Goal: Information Seeking & Learning: Learn about a topic

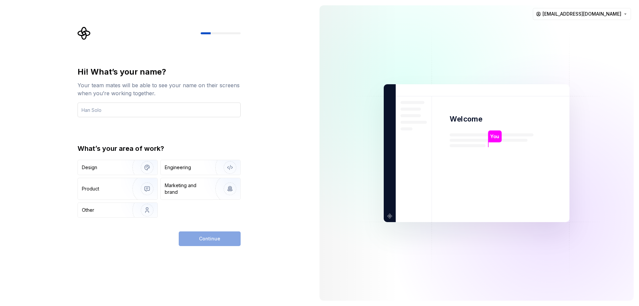
click at [154, 110] on input "text" at bounding box center [159, 110] width 163 height 15
type input "Hala"
click at [119, 177] on div "Design Engineering Product Marketing and brand Other" at bounding box center [159, 189] width 163 height 58
click at [119, 184] on div "Product" at bounding box center [118, 188] width 80 height 21
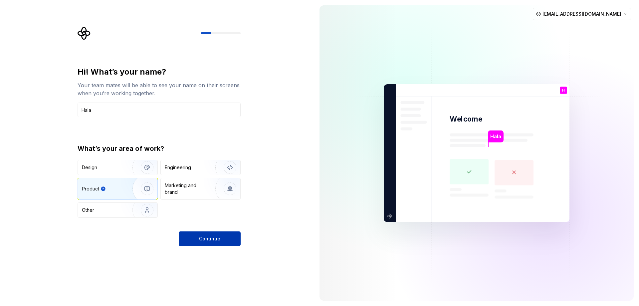
click at [211, 236] on span "Continue" at bounding box center [209, 238] width 21 height 7
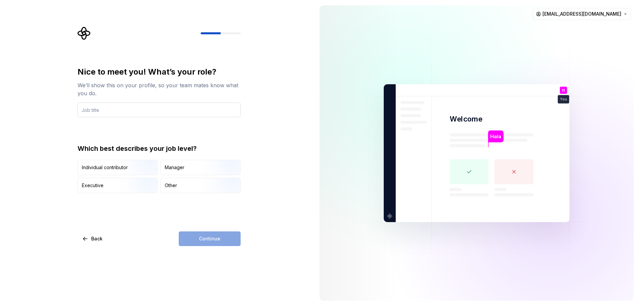
click at [86, 110] on input "text" at bounding box center [159, 110] width 163 height 15
type input "Product Owner"
click at [148, 173] on img "button" at bounding box center [141, 175] width 43 height 45
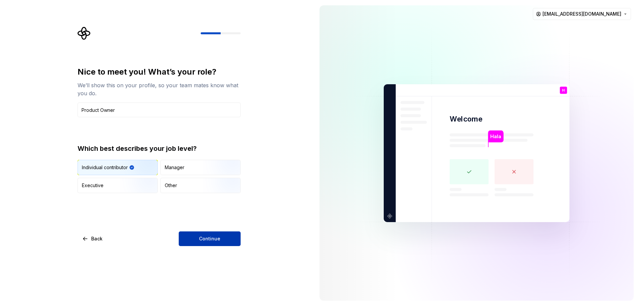
click at [204, 244] on button "Continue" at bounding box center [210, 238] width 62 height 15
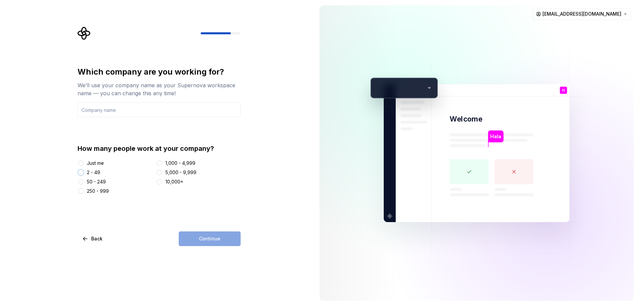
click at [80, 171] on button "2 - 49" at bounding box center [80, 172] width 5 height 5
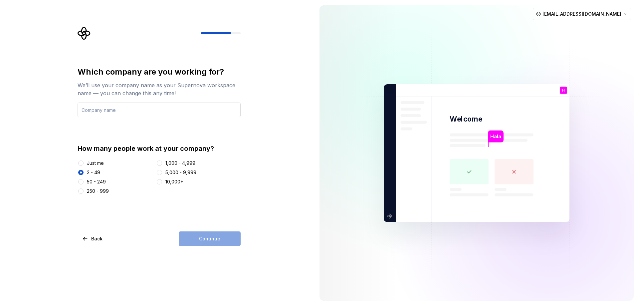
click at [110, 111] on input "text" at bounding box center [159, 110] width 163 height 15
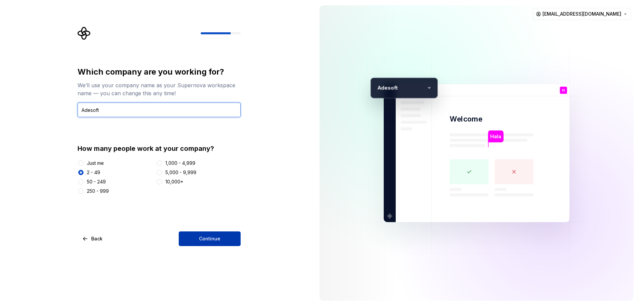
type input "Adesoft"
click at [222, 241] on button "Continue" at bounding box center [210, 238] width 62 height 15
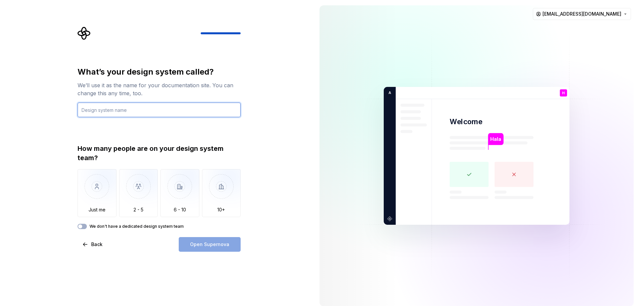
click at [123, 115] on input "text" at bounding box center [159, 110] width 163 height 15
type input "V7"
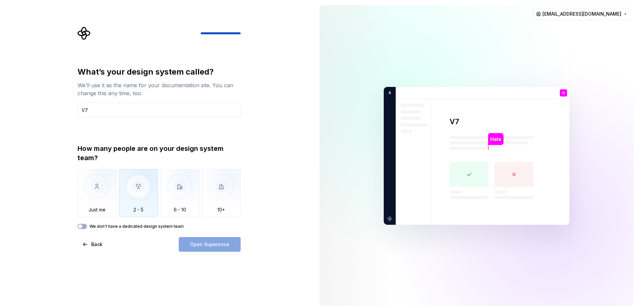
click at [140, 188] on img "button" at bounding box center [138, 191] width 39 height 45
click at [192, 246] on span "Open Supernova" at bounding box center [209, 244] width 39 height 7
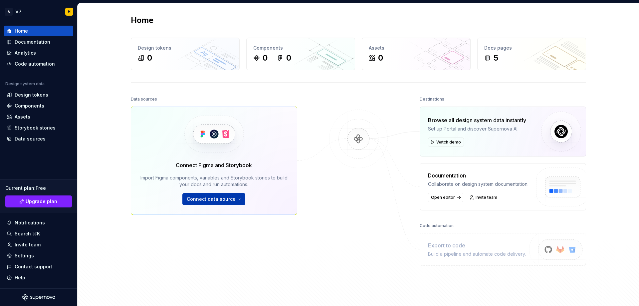
click at [220, 198] on span "Connect data source" at bounding box center [211, 199] width 49 height 7
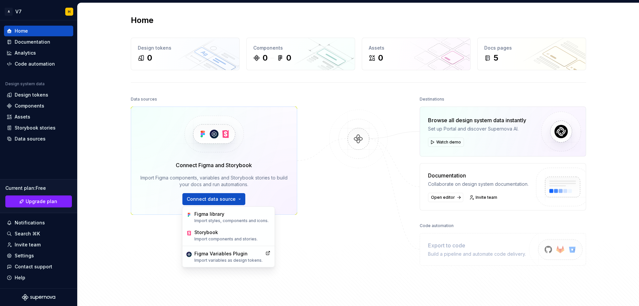
click at [314, 217] on div "Data sources Connect Figma and Storybook Import Figma components, variables and…" at bounding box center [358, 200] width 455 height 210
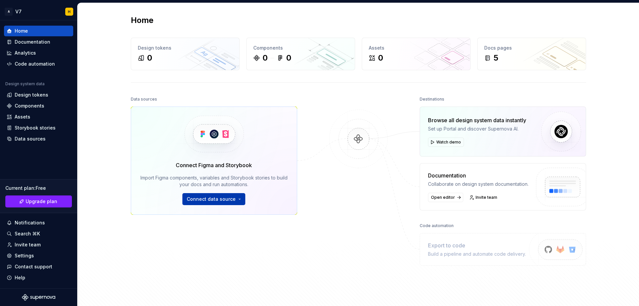
click at [231, 200] on span "Connect data source" at bounding box center [211, 199] width 49 height 7
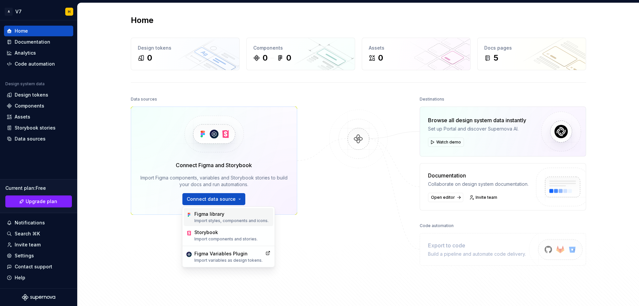
click at [229, 219] on p "Import styles, components and icons." at bounding box center [231, 220] width 74 height 5
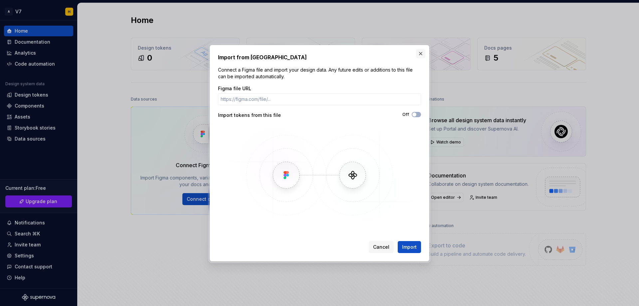
click at [419, 54] on button "button" at bounding box center [420, 53] width 9 height 9
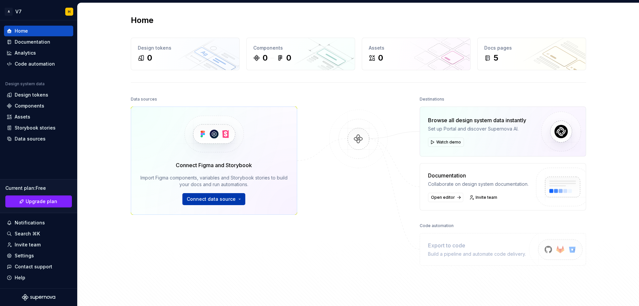
click at [222, 198] on span "Connect data source" at bounding box center [211, 199] width 49 height 7
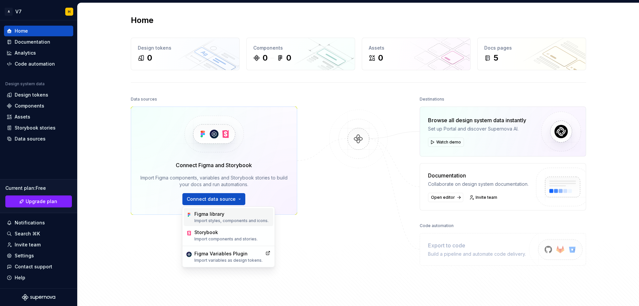
click at [231, 224] on div "Figma library Import styles, components and icons." at bounding box center [229, 217] width 90 height 18
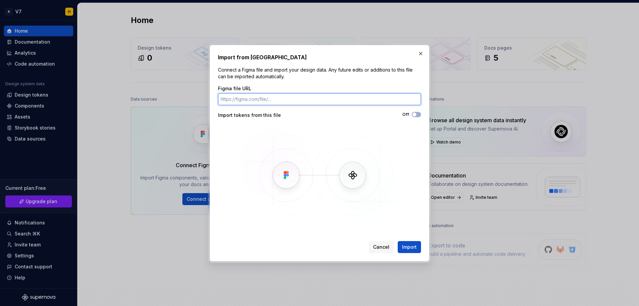
paste input "[URL][DOMAIN_NAME]"
type input "[URL][DOMAIN_NAME]"
click at [415, 115] on span "button" at bounding box center [415, 115] width 4 height 4
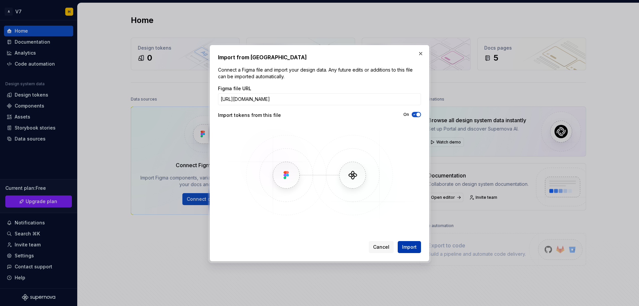
click at [412, 248] on span "Import" at bounding box center [409, 247] width 15 height 7
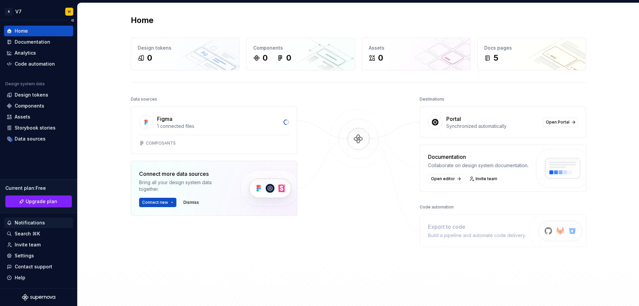
click at [26, 220] on div "Notifications" at bounding box center [30, 222] width 30 height 7
click at [46, 125] on html "A V7 H Home Documentation Analytics Code automation Design system data Design t…" at bounding box center [319, 153] width 639 height 306
click at [46, 125] on div "Storybook stories" at bounding box center [35, 128] width 41 height 7
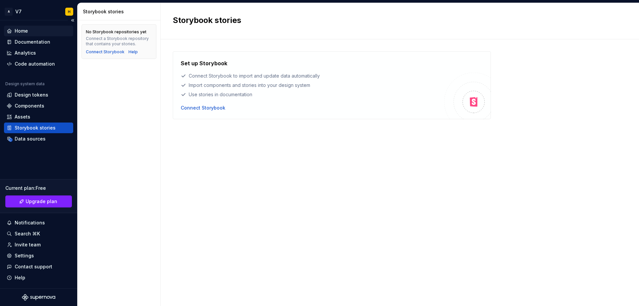
click at [29, 27] on div "Home" at bounding box center [38, 31] width 69 height 11
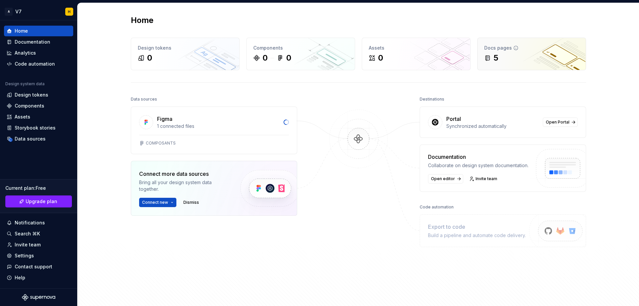
click at [519, 44] on div "Docs pages 5" at bounding box center [532, 54] width 108 height 32
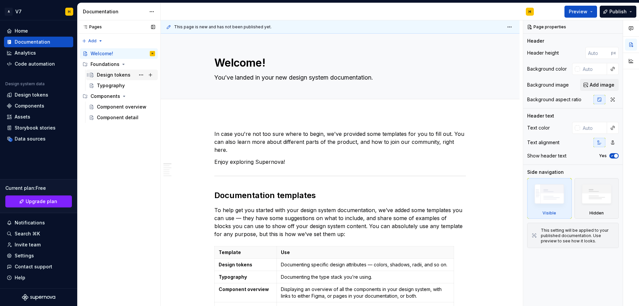
click at [121, 75] on div "Design tokens" at bounding box center [114, 75] width 34 height 7
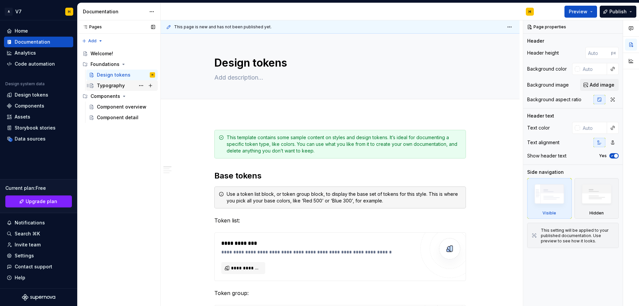
click at [119, 87] on div "Typography" at bounding box center [111, 85] width 28 height 7
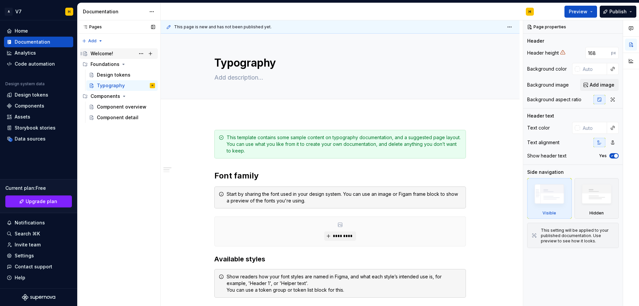
click at [98, 55] on div "Welcome!" at bounding box center [102, 53] width 23 height 7
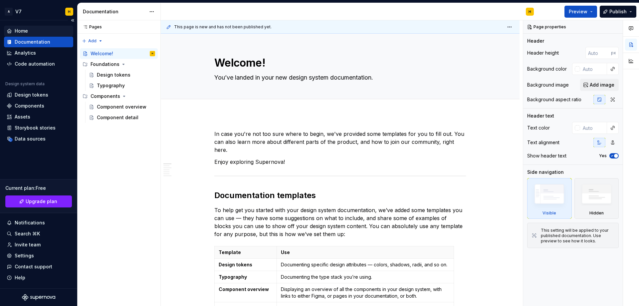
click at [30, 30] on div "Home" at bounding box center [39, 31] width 64 height 7
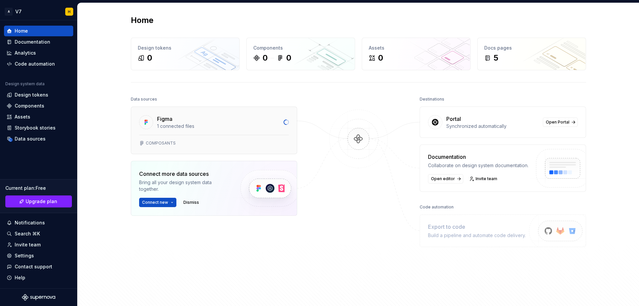
click at [184, 121] on div "Figma" at bounding box center [218, 119] width 123 height 8
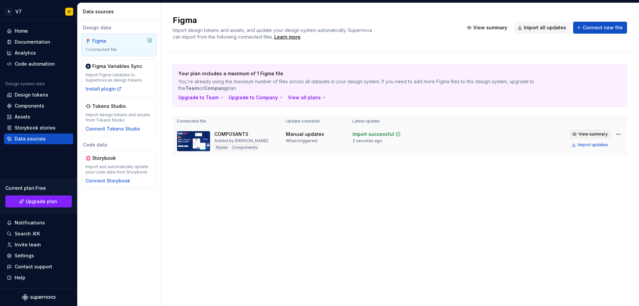
click at [585, 132] on span "View summary" at bounding box center [593, 134] width 29 height 5
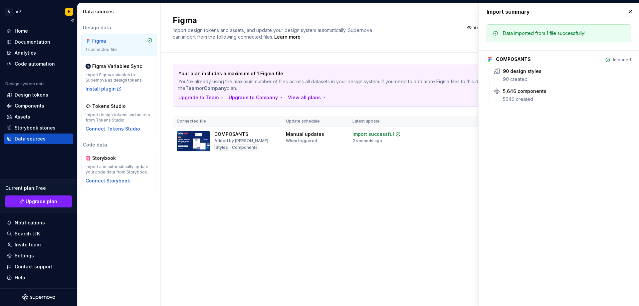
click at [29, 137] on div "Data sources" at bounding box center [30, 139] width 31 height 7
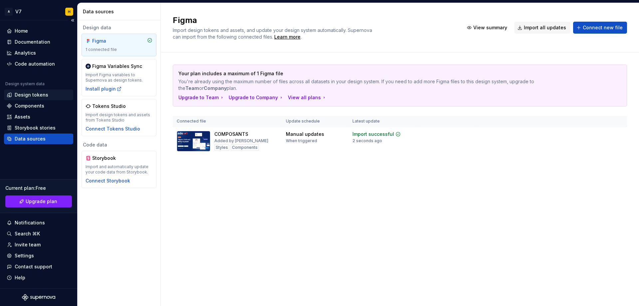
click at [26, 96] on div "Design tokens" at bounding box center [32, 95] width 34 height 7
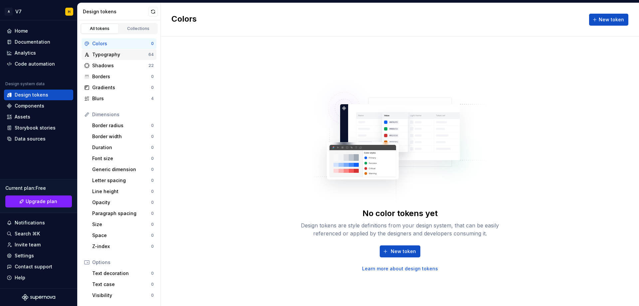
click at [98, 57] on div "Typography" at bounding box center [120, 54] width 56 height 7
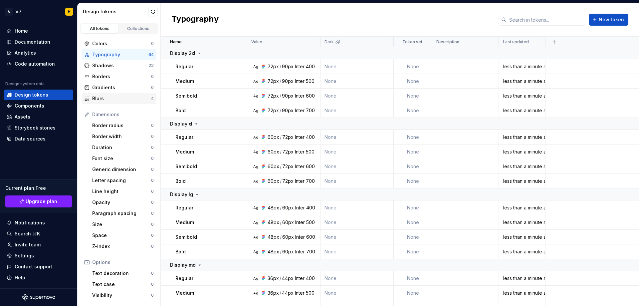
click at [117, 99] on div "Blurs" at bounding box center [121, 98] width 59 height 7
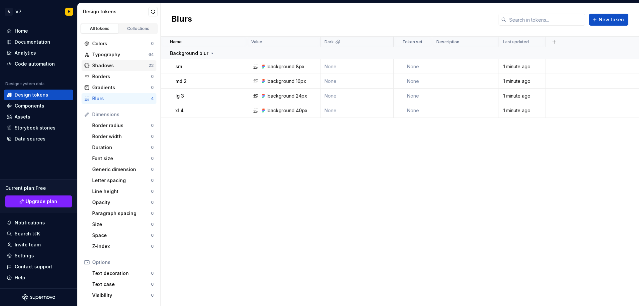
click at [115, 63] on div "Shadows" at bounding box center [120, 65] width 56 height 7
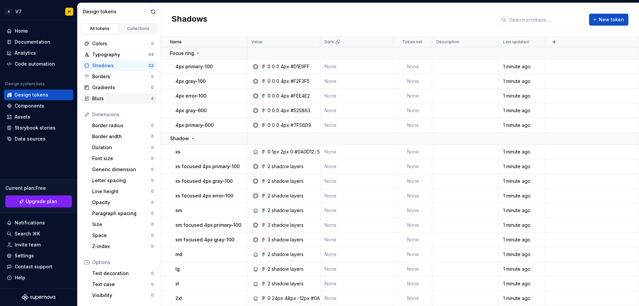
click at [116, 97] on div "Blurs" at bounding box center [121, 98] width 59 height 7
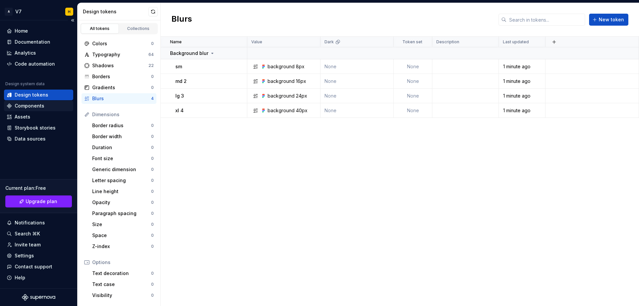
click at [30, 108] on div "Components" at bounding box center [30, 106] width 30 height 7
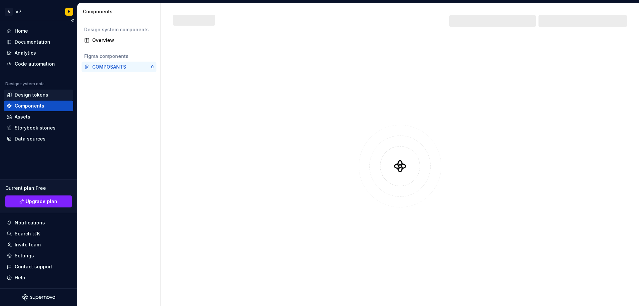
click at [33, 95] on div "Design tokens" at bounding box center [32, 95] width 34 height 7
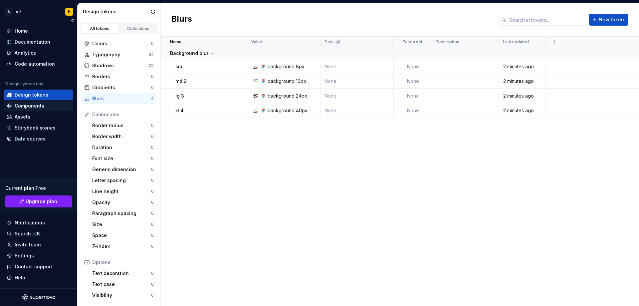
click at [32, 103] on div "Components" at bounding box center [30, 106] width 30 height 7
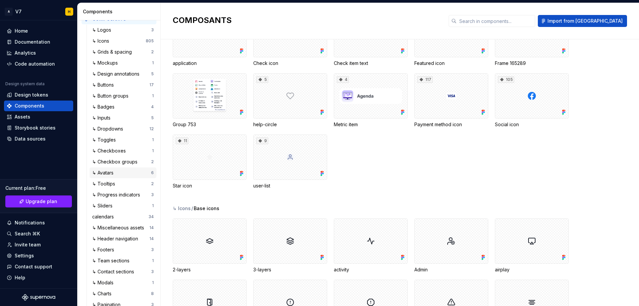
scroll to position [92, 0]
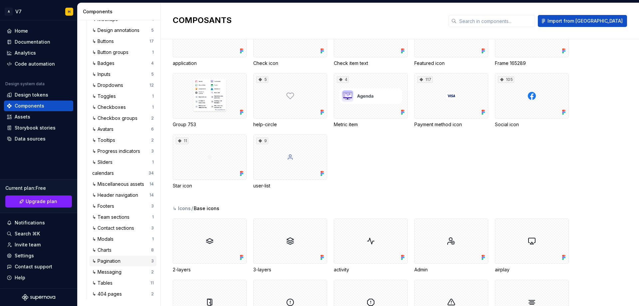
click at [116, 263] on div "↳ Pagination" at bounding box center [107, 261] width 31 height 7
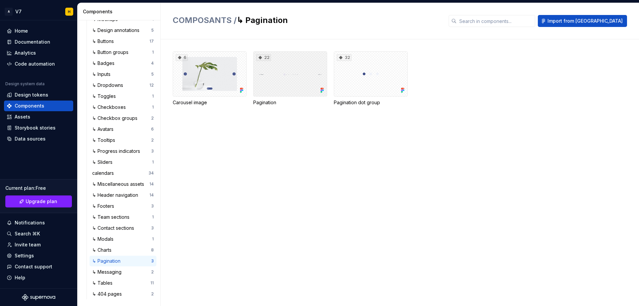
click at [283, 80] on div "22" at bounding box center [290, 73] width 74 height 45
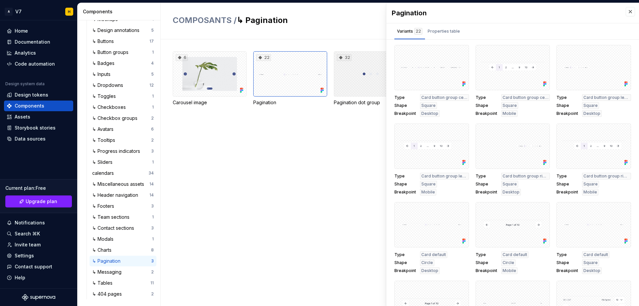
click at [364, 88] on div "32" at bounding box center [371, 73] width 74 height 45
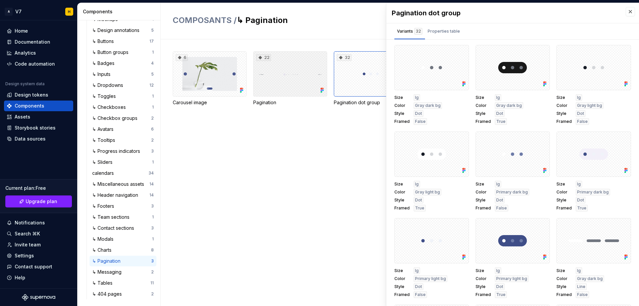
click at [297, 86] on div "22" at bounding box center [290, 73] width 74 height 45
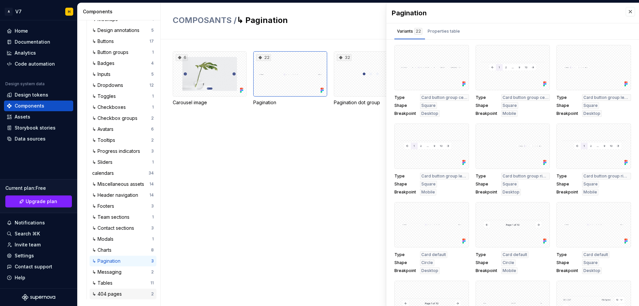
click at [124, 294] on div "↳ 404 pages" at bounding box center [121, 294] width 59 height 7
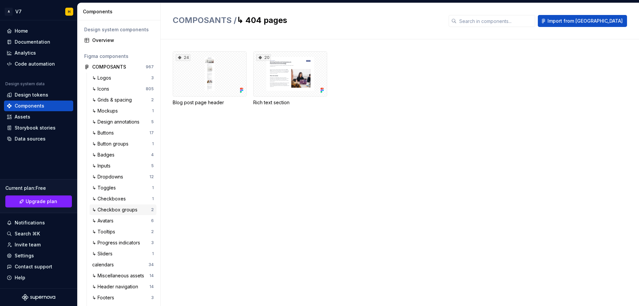
click at [111, 210] on div "↳ Checkbox groups" at bounding box center [116, 209] width 48 height 7
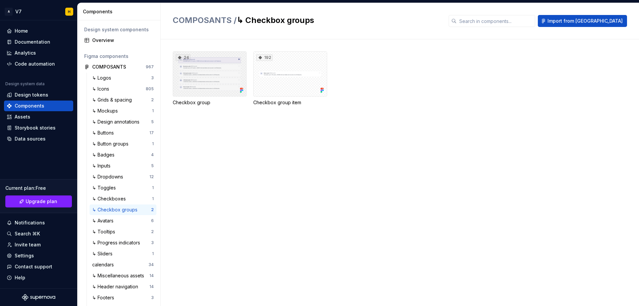
click at [203, 80] on div "24" at bounding box center [210, 73] width 74 height 45
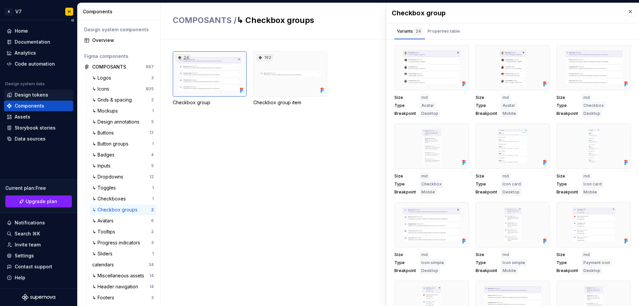
click at [35, 96] on div "Design tokens" at bounding box center [32, 95] width 34 height 7
click at [34, 94] on div "Design tokens" at bounding box center [32, 95] width 34 height 7
click at [35, 52] on div "Analytics" at bounding box center [25, 53] width 21 height 7
click at [46, 95] on div "Design tokens" at bounding box center [32, 95] width 34 height 7
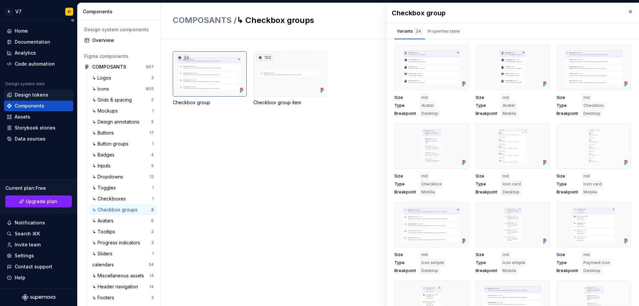
click at [46, 95] on div "Design tokens" at bounding box center [32, 95] width 34 height 7
click at [627, 11] on button "button" at bounding box center [630, 11] width 9 height 9
click at [629, 12] on button "button" at bounding box center [630, 11] width 9 height 9
click at [626, 12] on button "button" at bounding box center [630, 11] width 9 height 9
click at [305, 124] on div "24 Checkbox group 192 Checkbox group item" at bounding box center [406, 172] width 466 height 267
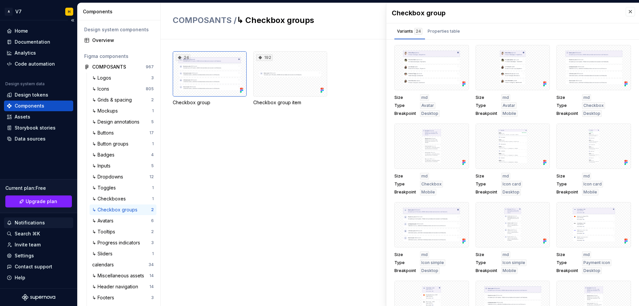
click at [32, 221] on div "Notifications" at bounding box center [30, 222] width 30 height 7
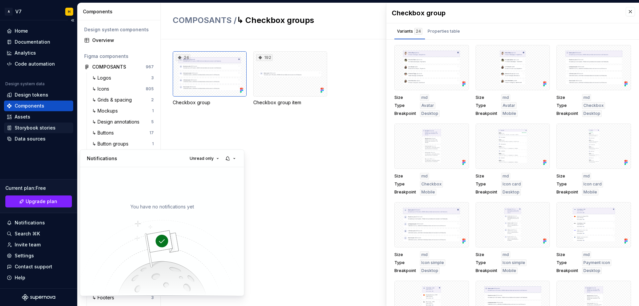
click at [29, 127] on html "A V7 H Home Documentation Analytics Code automation Design system data Design t…" at bounding box center [319, 153] width 639 height 306
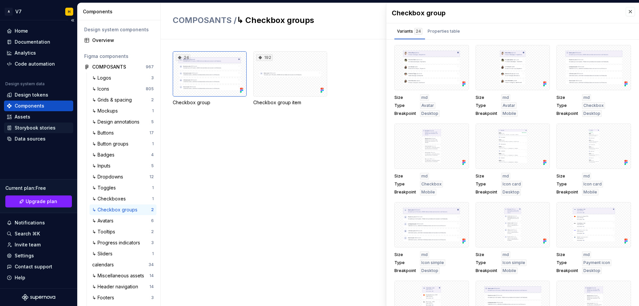
click at [29, 127] on div "Storybook stories" at bounding box center [35, 128] width 41 height 7
click at [15, 32] on div "Home" at bounding box center [21, 31] width 13 height 7
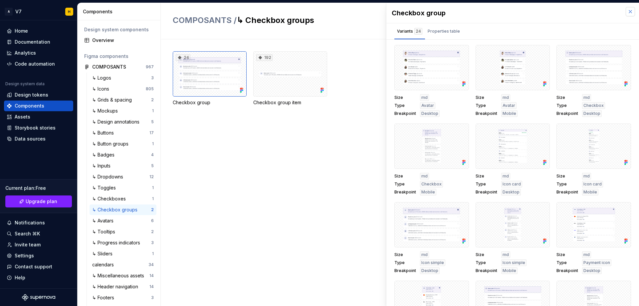
click at [626, 10] on button "button" at bounding box center [630, 11] width 9 height 9
click at [112, 129] on div "↳ Buttons 17" at bounding box center [123, 133] width 67 height 11
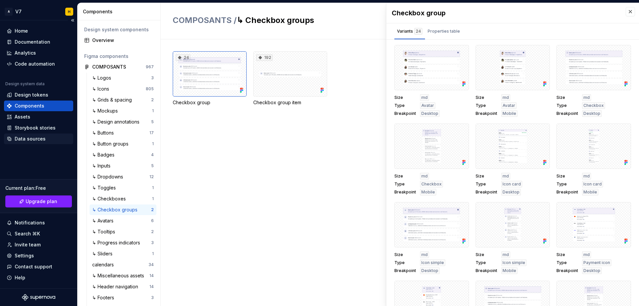
click at [26, 137] on div "Data sources" at bounding box center [30, 139] width 31 height 7
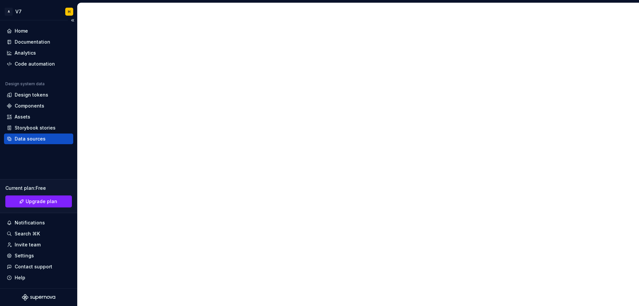
click at [26, 137] on div "Data sources" at bounding box center [30, 139] width 31 height 7
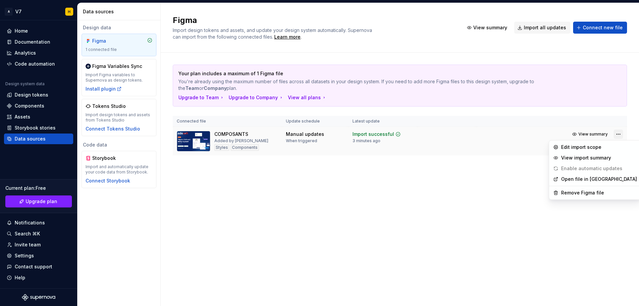
click at [618, 136] on html "A V7 H Home Documentation Analytics Code automation Design system data Design t…" at bounding box center [319, 153] width 639 height 306
click at [37, 128] on html "A V7 H Home Documentation Analytics Code automation Design system data Design t…" at bounding box center [319, 153] width 639 height 306
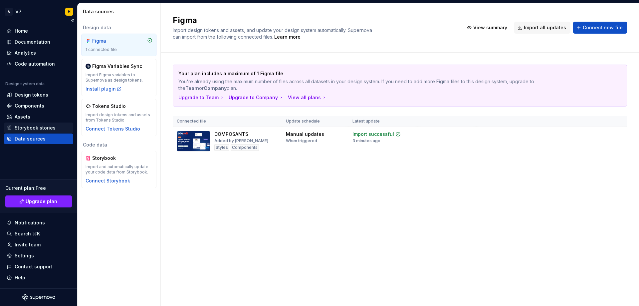
click at [37, 128] on div "Storybook stories" at bounding box center [35, 128] width 41 height 7
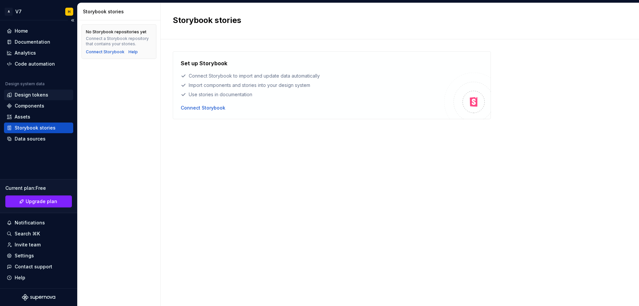
click at [28, 95] on div "Design tokens" at bounding box center [32, 95] width 34 height 7
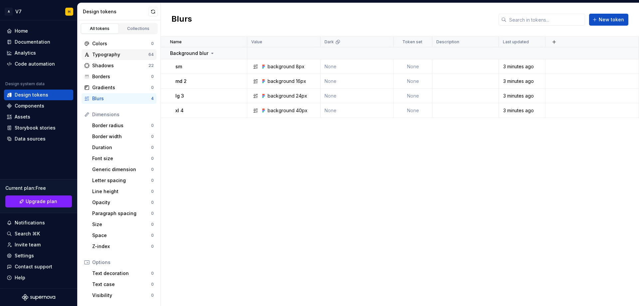
click at [118, 54] on div "Typography" at bounding box center [120, 54] width 56 height 7
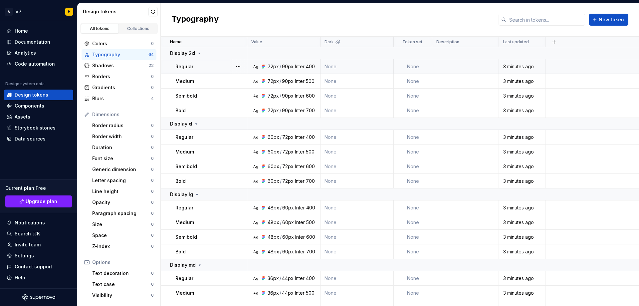
click at [284, 68] on div "90px" at bounding box center [288, 66] width 12 height 7
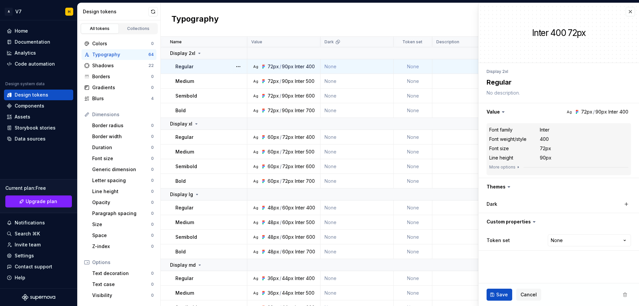
click at [284, 68] on div "90px" at bounding box center [288, 66] width 12 height 7
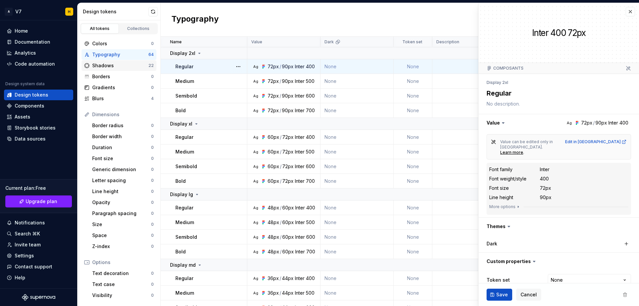
click at [110, 65] on div "Shadows" at bounding box center [120, 65] width 56 height 7
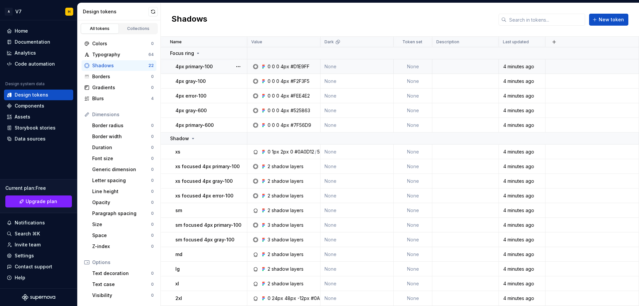
click at [281, 65] on div "4px" at bounding box center [285, 66] width 9 height 7
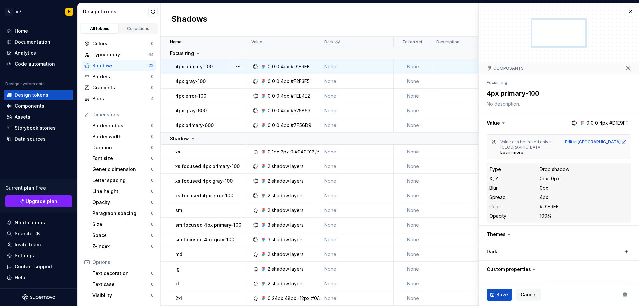
click at [559, 213] on dd "100%" at bounding box center [584, 216] width 89 height 7
click at [610, 142] on div "Edit in [GEOGRAPHIC_DATA]" at bounding box center [596, 141] width 62 height 5
type textarea "*"
click at [35, 34] on div "Home" at bounding box center [39, 31] width 64 height 7
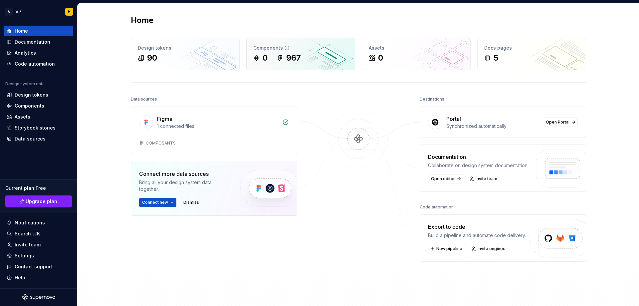
click at [311, 53] on div "0 967" at bounding box center [300, 58] width 95 height 11
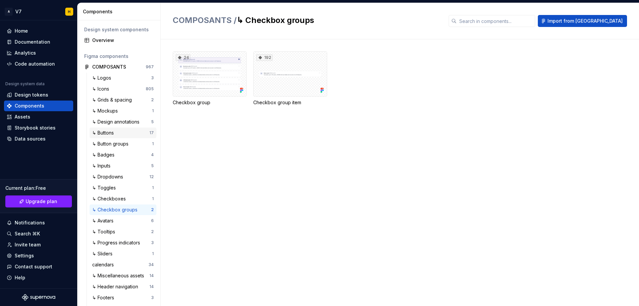
click at [120, 135] on div "↳ Buttons" at bounding box center [120, 133] width 57 height 7
click at [124, 131] on div "↳ Buttons" at bounding box center [120, 133] width 57 height 7
click at [112, 136] on div "↳ Buttons 17" at bounding box center [123, 133] width 67 height 11
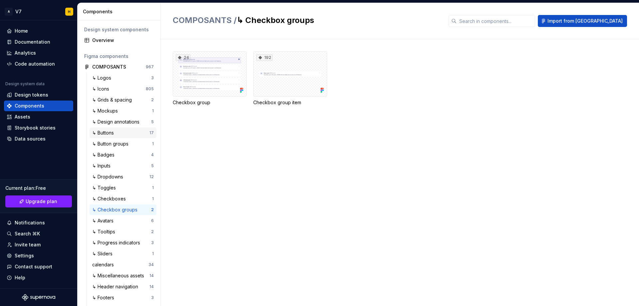
click at [112, 136] on div "↳ Buttons 17" at bounding box center [123, 133] width 67 height 11
click at [130, 133] on div "↳ Buttons" at bounding box center [120, 133] width 57 height 7
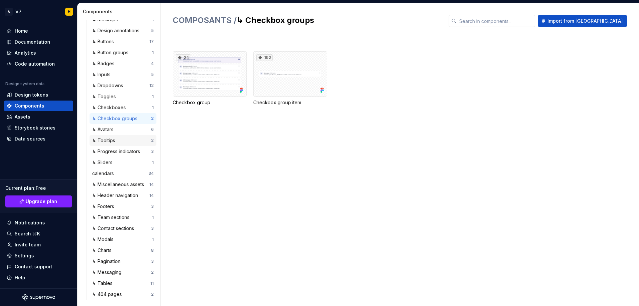
scroll to position [92, 0]
click at [101, 105] on div "↳ Checkboxes" at bounding box center [110, 107] width 36 height 7
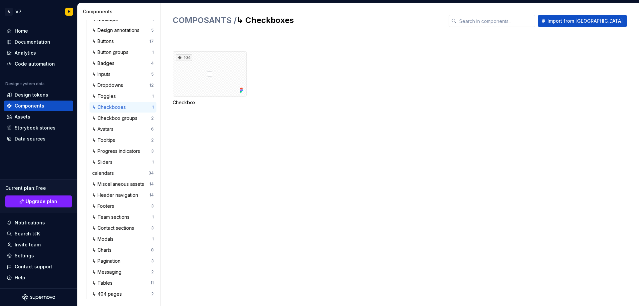
click at [101, 105] on div "↳ Checkboxes" at bounding box center [110, 107] width 36 height 7
click at [23, 118] on div "Assets" at bounding box center [23, 117] width 16 height 7
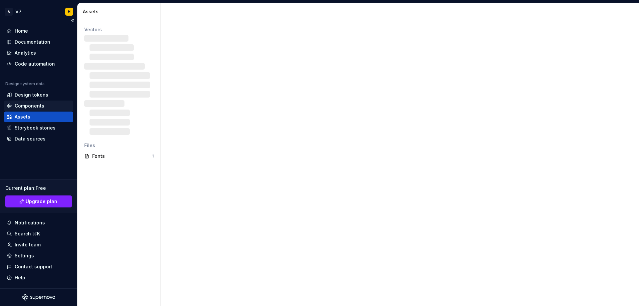
click at [37, 106] on div "Components" at bounding box center [30, 106] width 30 height 7
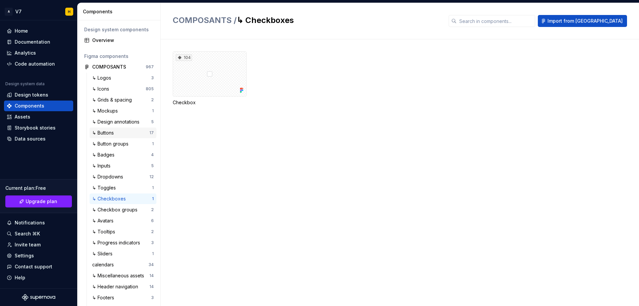
click at [119, 135] on div "↳ Buttons" at bounding box center [120, 133] width 57 height 7
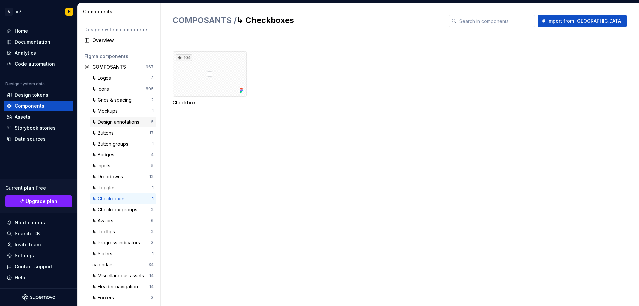
click at [118, 120] on div "↳ Design annotations" at bounding box center [117, 122] width 50 height 7
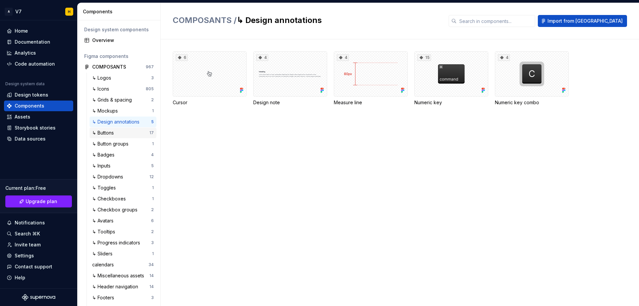
click at [109, 133] on div "↳ Buttons" at bounding box center [104, 133] width 24 height 7
click at [105, 129] on div "↳ Buttons 17" at bounding box center [123, 133] width 67 height 11
click at [108, 137] on div "↳ Buttons 17" at bounding box center [123, 133] width 67 height 11
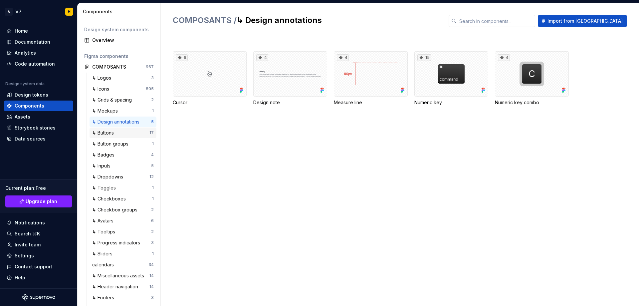
click at [108, 137] on div "↳ Buttons 17" at bounding box center [123, 133] width 67 height 11
click at [109, 135] on div "↳ Buttons" at bounding box center [104, 133] width 24 height 7
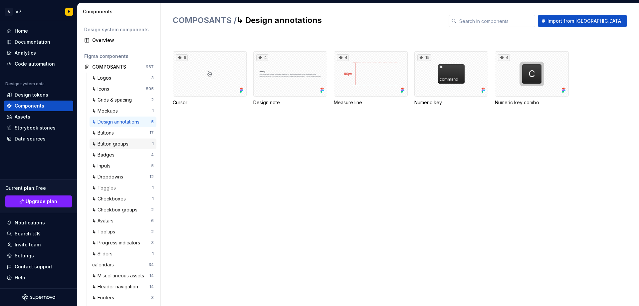
click at [143, 146] on div "↳ Button groups" at bounding box center [122, 143] width 60 height 7
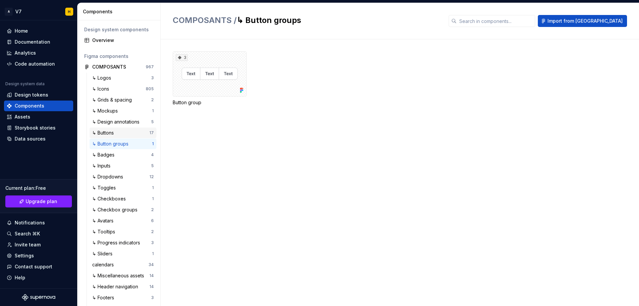
click at [138, 134] on div "↳ Buttons" at bounding box center [120, 133] width 57 height 7
